Goal: Task Accomplishment & Management: Use online tool/utility

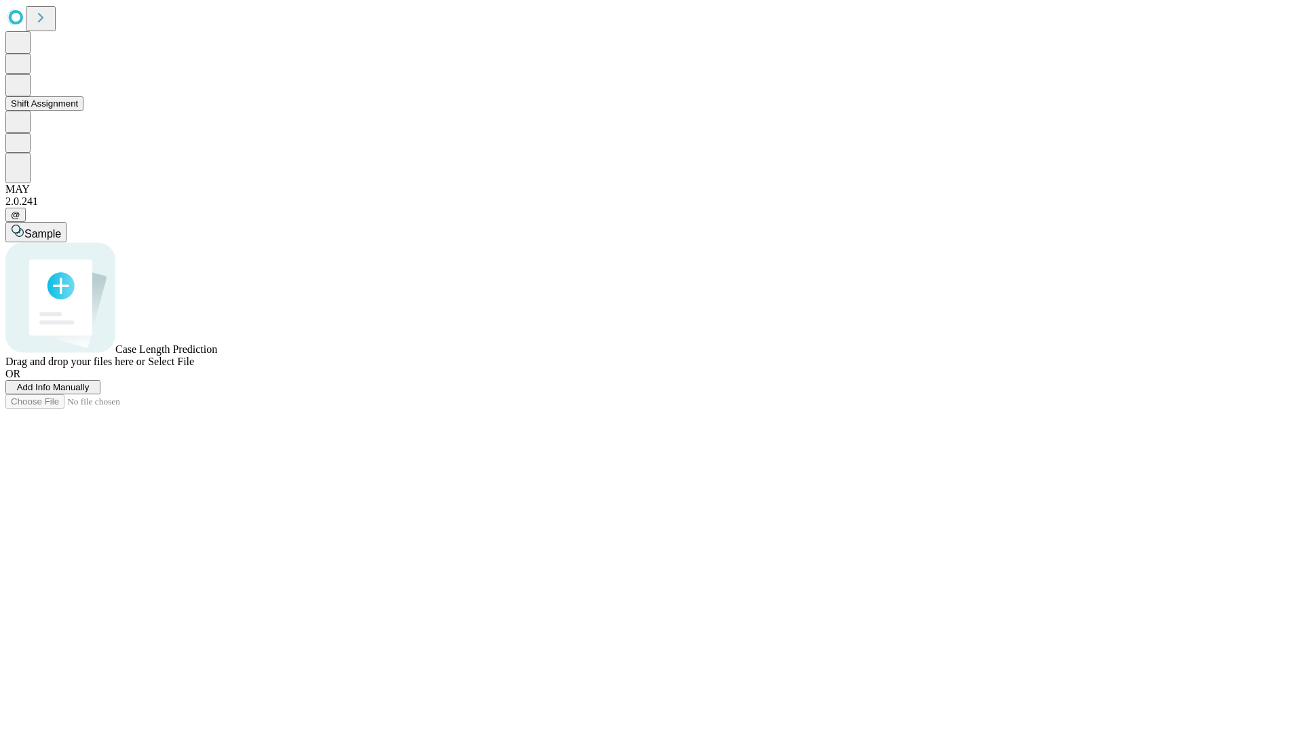
click at [83, 111] on button "Shift Assignment" at bounding box center [44, 103] width 78 height 14
